Goal: Transaction & Acquisition: Purchase product/service

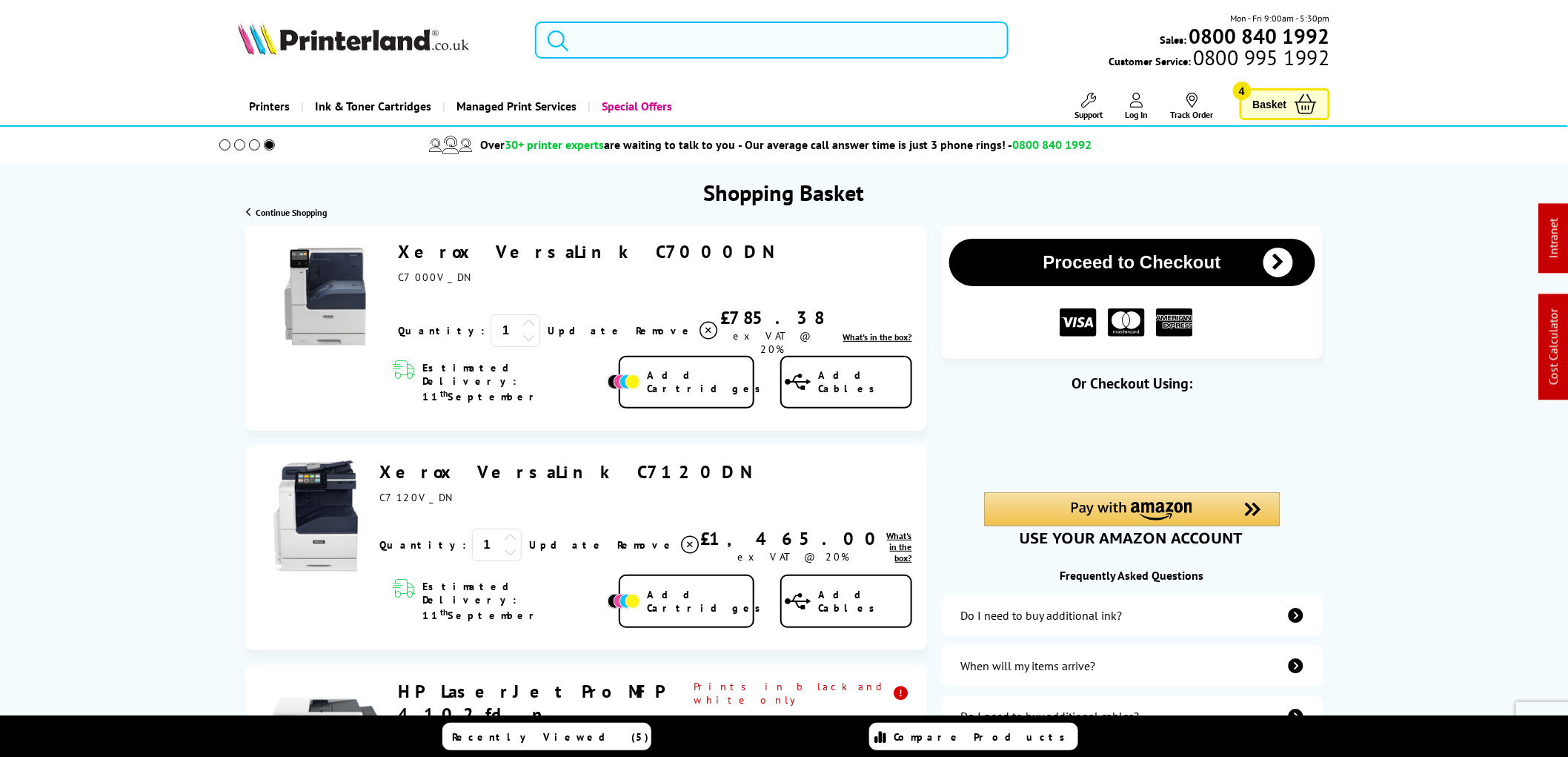
click at [601, 40] on input "search" at bounding box center [771, 40] width 474 height 37
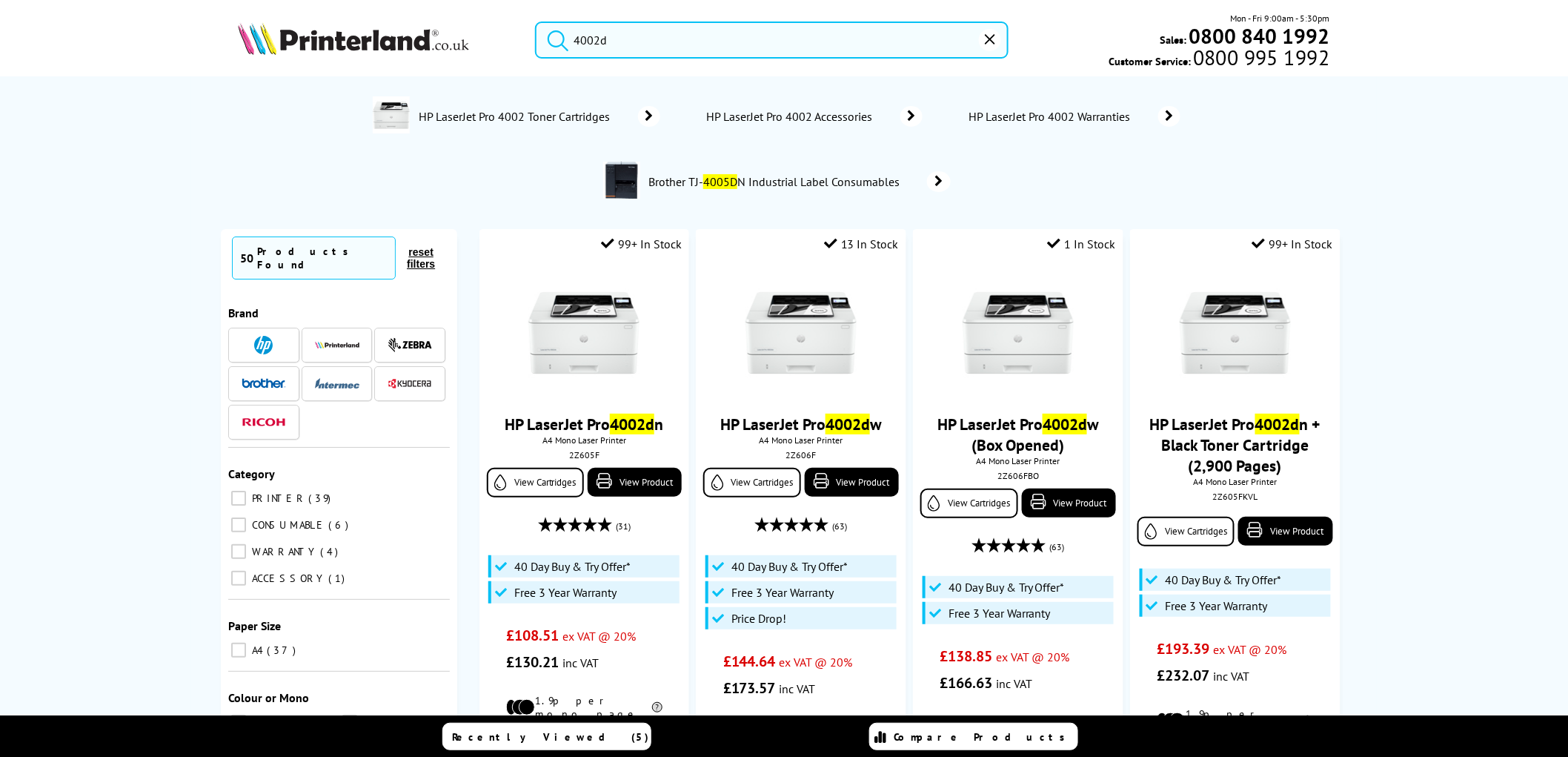
type input "4002d"
click at [364, 45] on img at bounding box center [353, 39] width 231 height 32
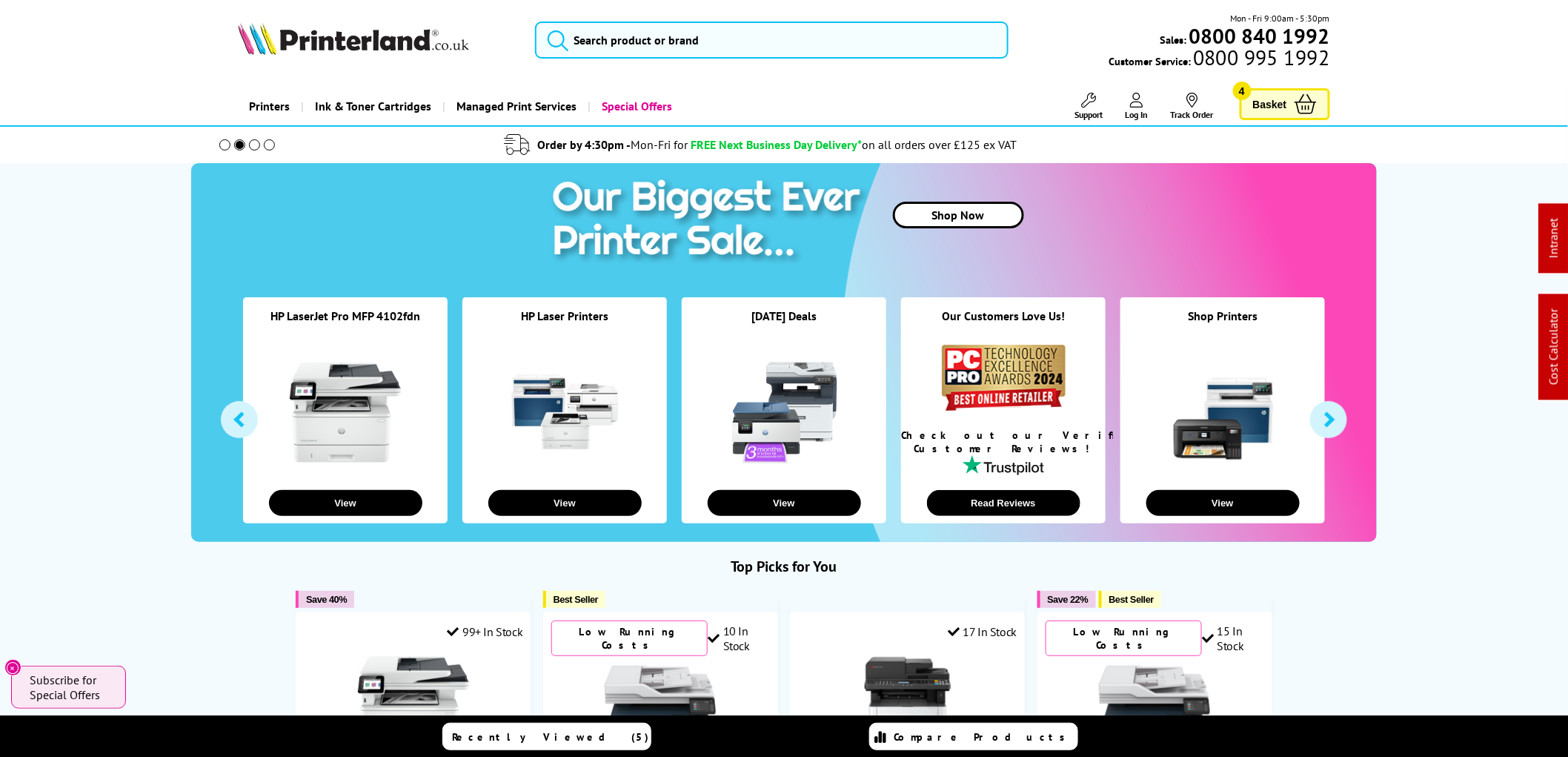
click at [952, 213] on link "Shop Now" at bounding box center [958, 215] width 131 height 27
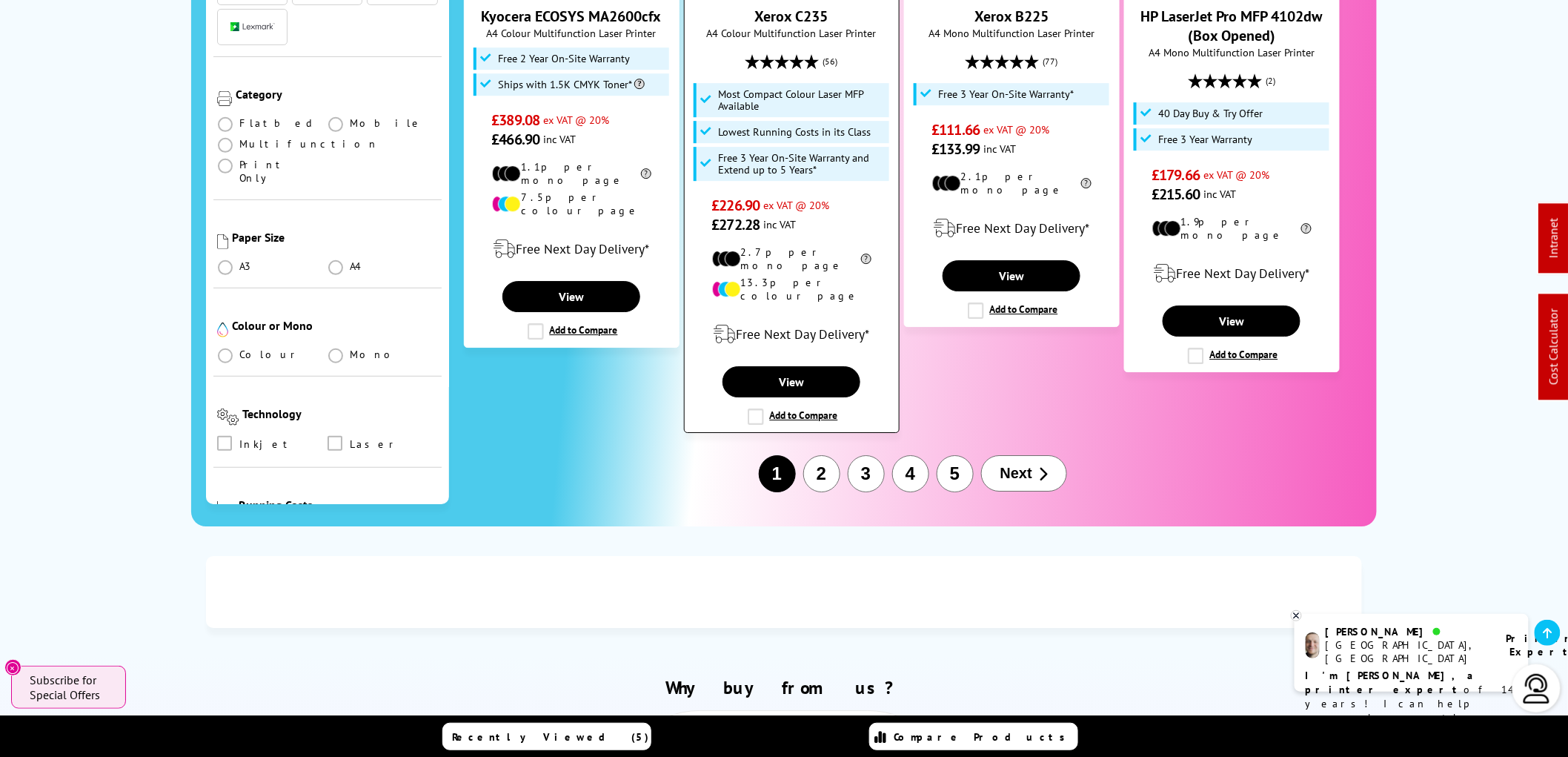
scroll to position [1894, 0]
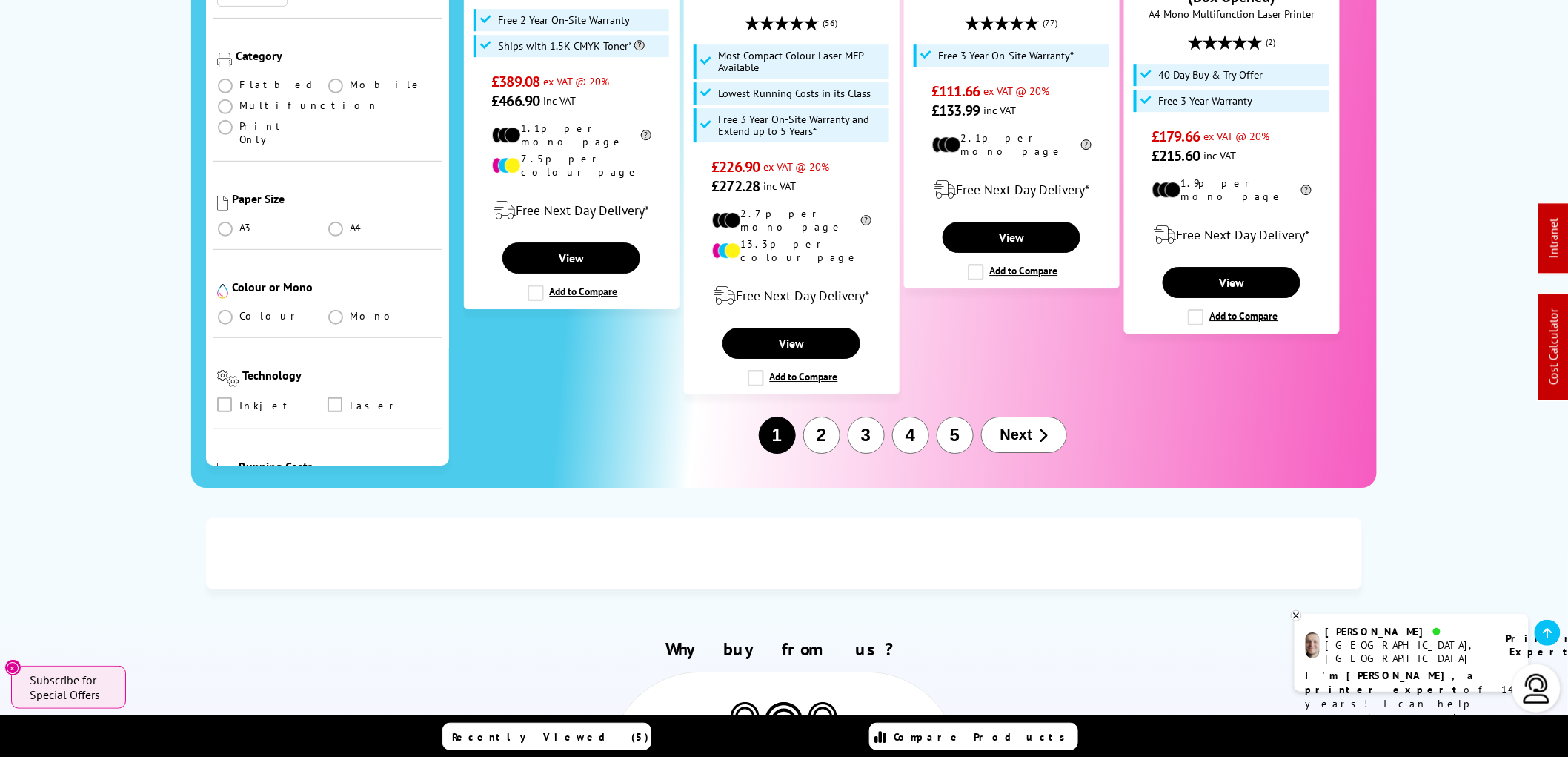
click at [1046, 428] on icon "button" at bounding box center [1042, 435] width 9 height 15
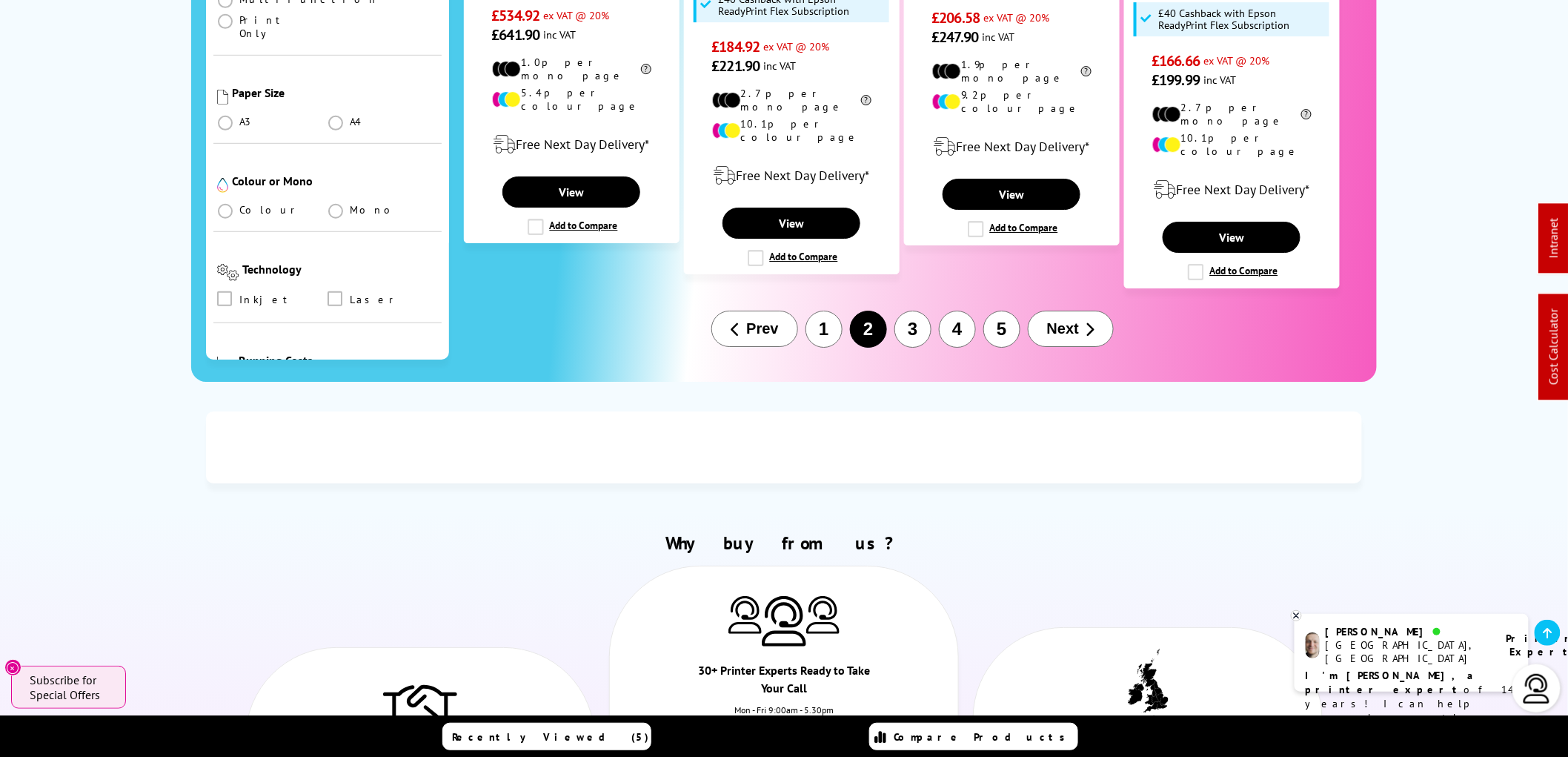
scroll to position [2058, 0]
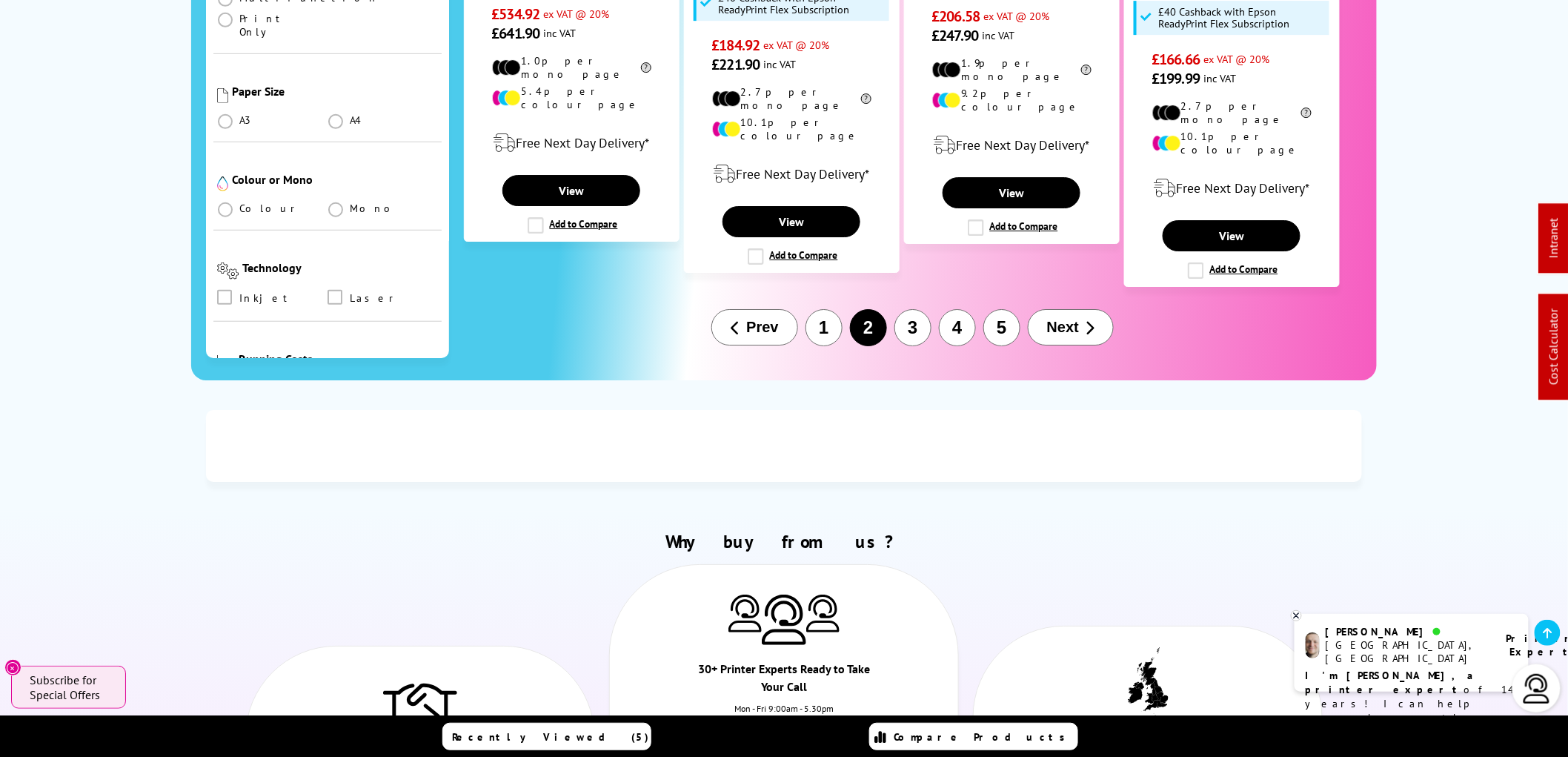
click at [1062, 319] on span "Next" at bounding box center [1063, 327] width 32 height 17
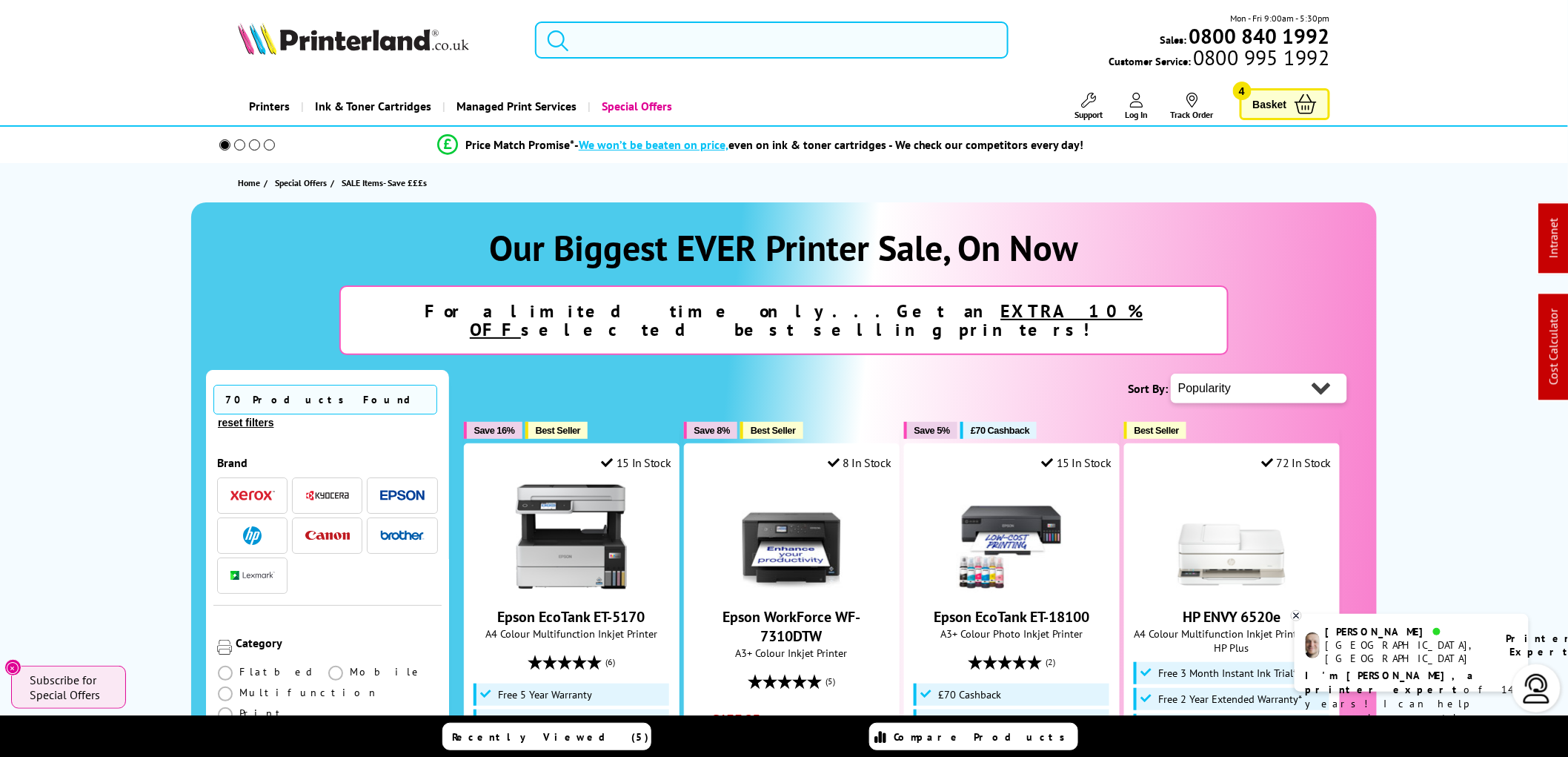
click at [589, 45] on input "search" at bounding box center [771, 40] width 474 height 37
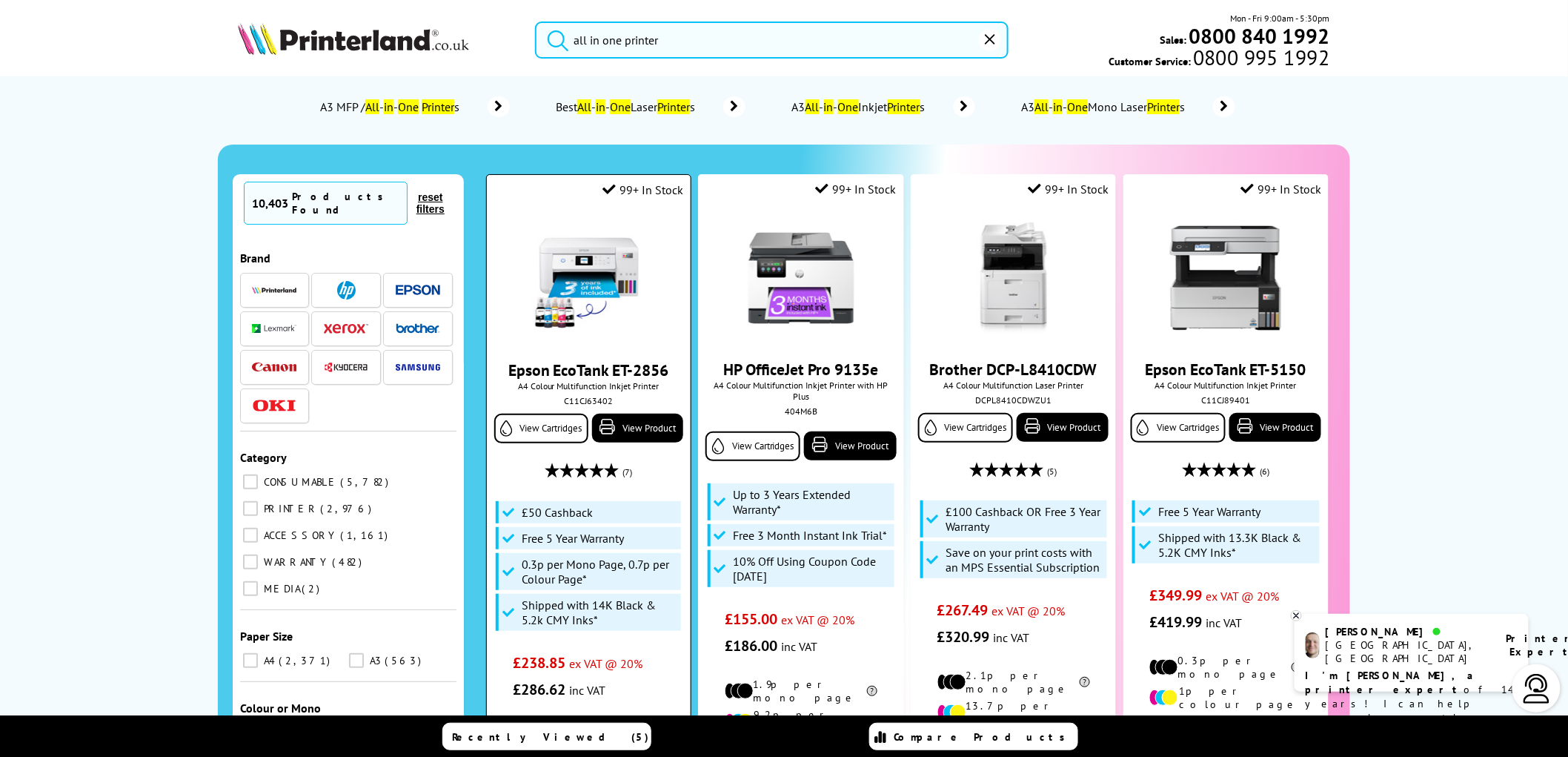
type input "all in one printer"
click at [582, 261] on img at bounding box center [588, 279] width 111 height 111
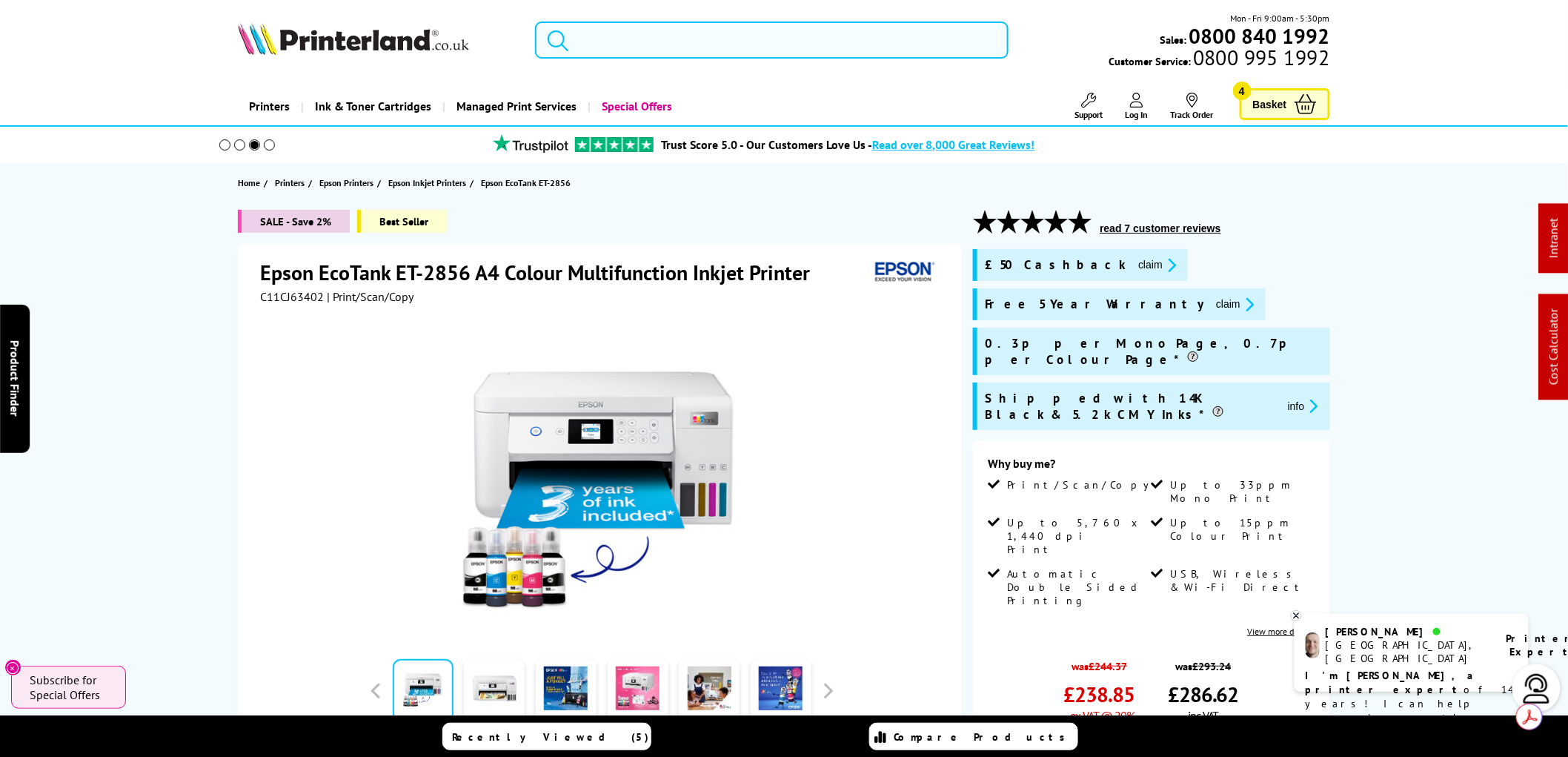
click at [601, 38] on input "search" at bounding box center [771, 40] width 474 height 37
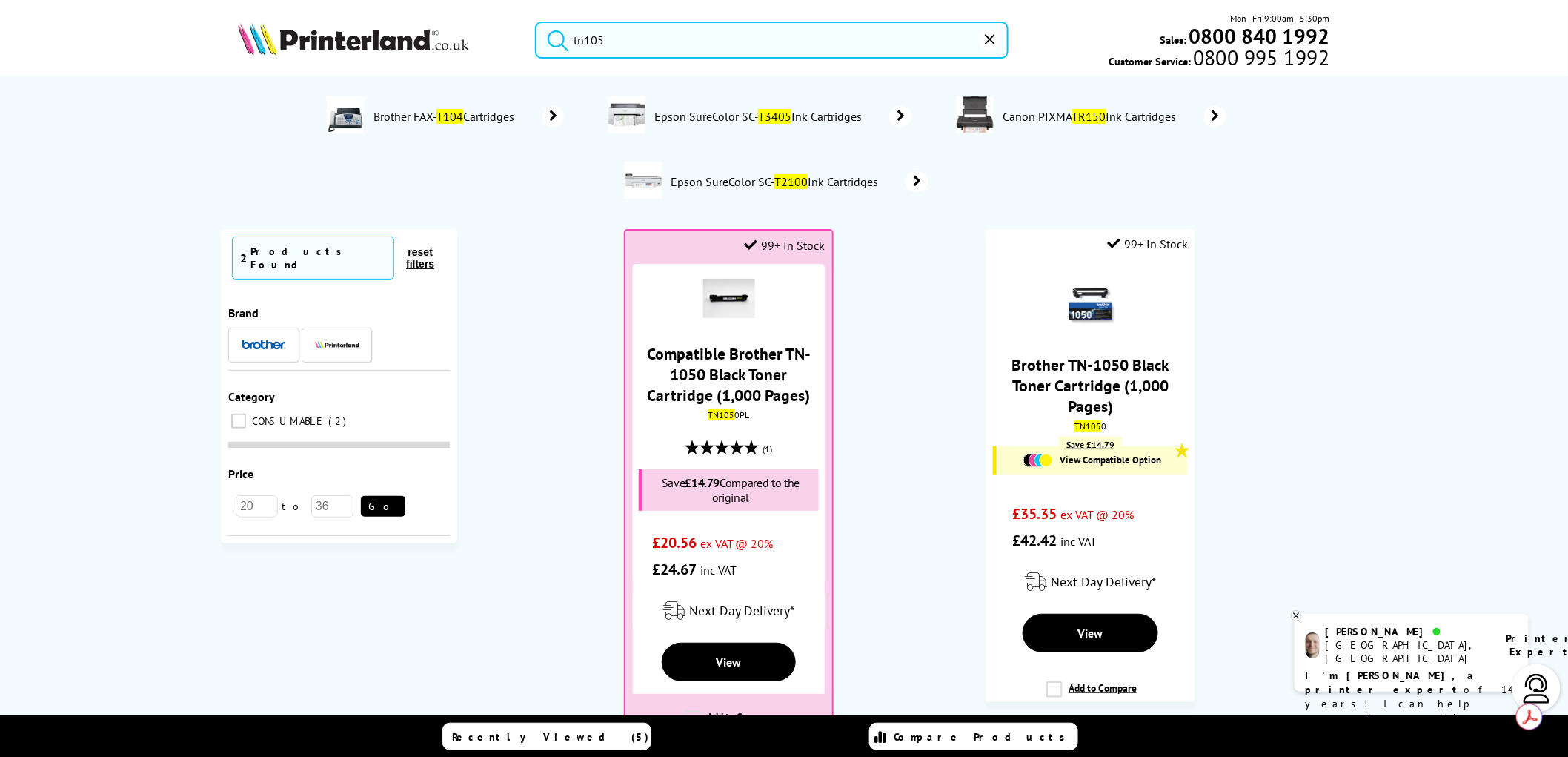
type input "tn1050"
